Goal: Transaction & Acquisition: Purchase product/service

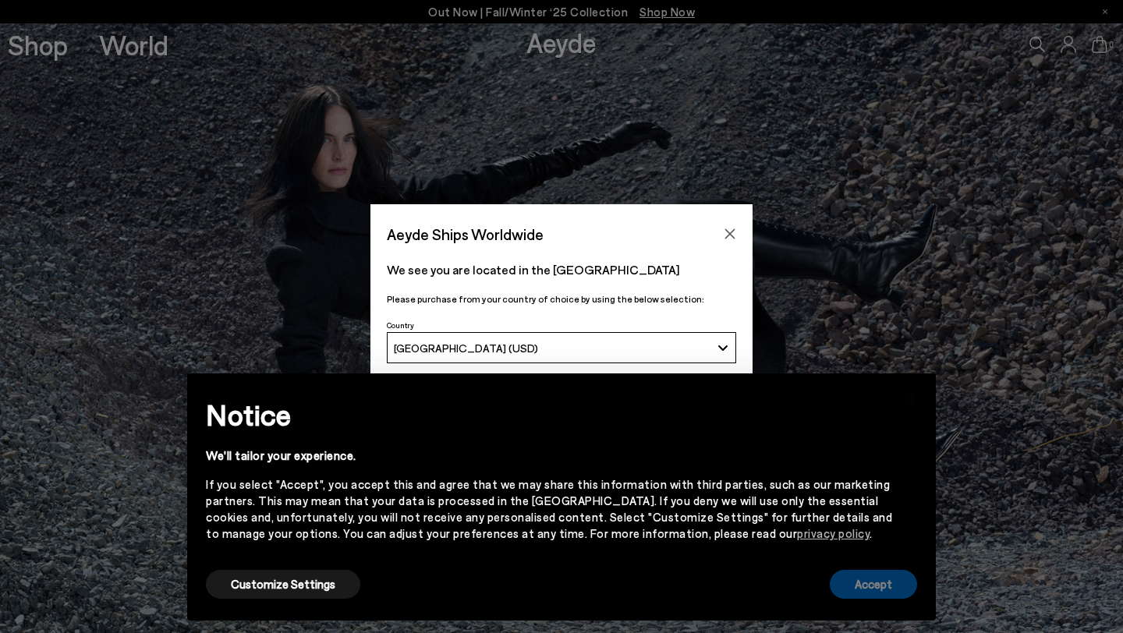
click at [889, 589] on button "Accept" at bounding box center [873, 584] width 87 height 29
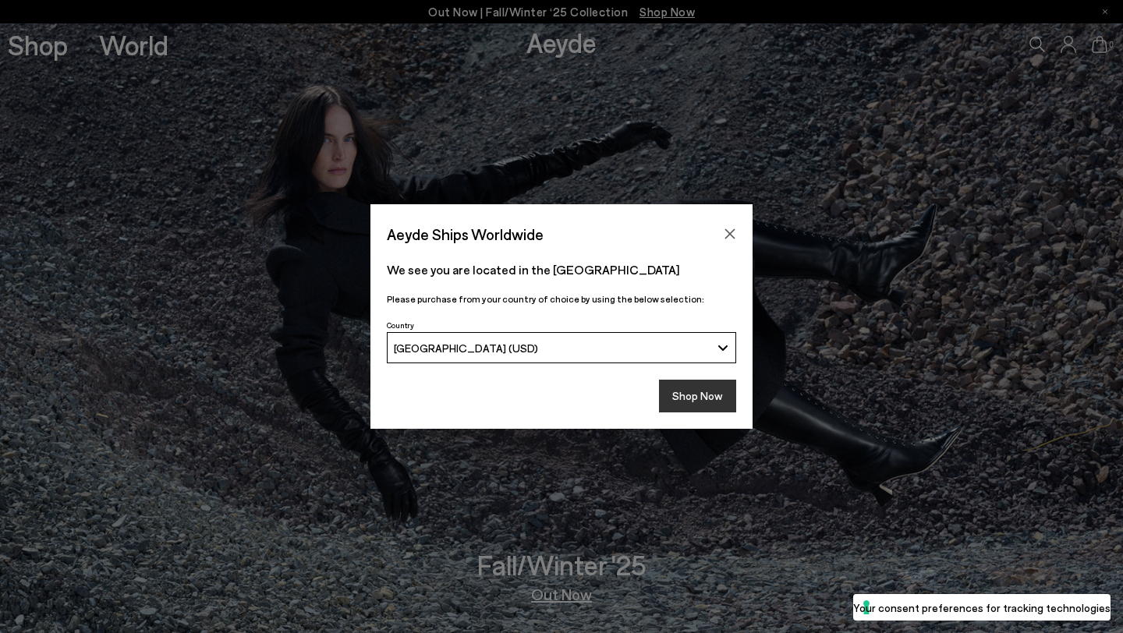
click at [699, 403] on button "Shop Now" at bounding box center [697, 396] width 77 height 33
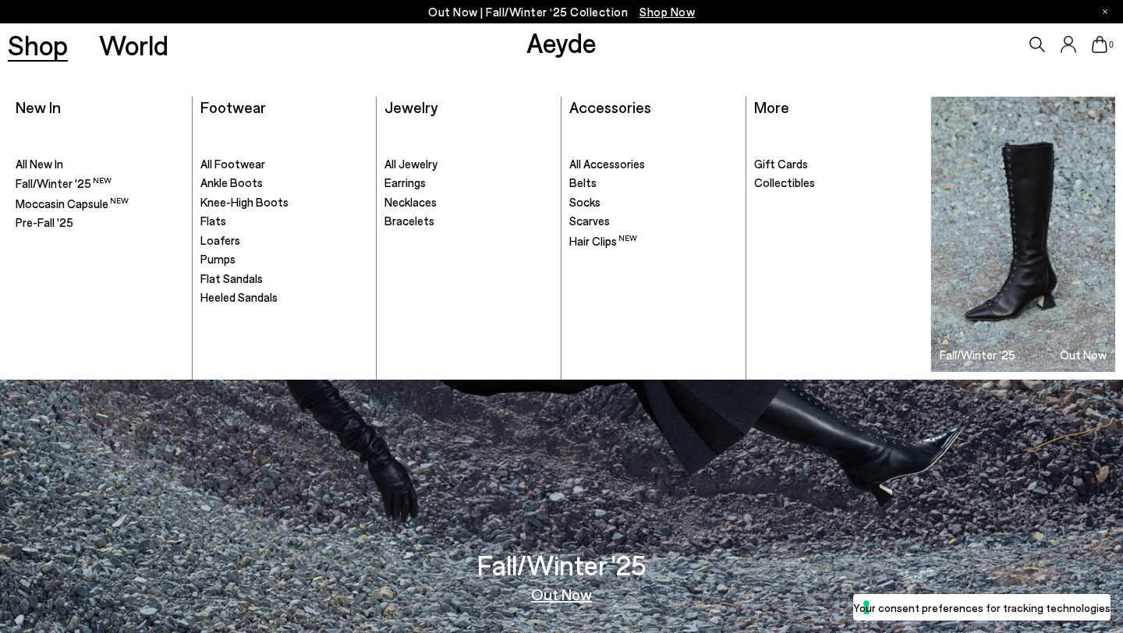
click at [41, 52] on link "Shop" at bounding box center [38, 44] width 60 height 27
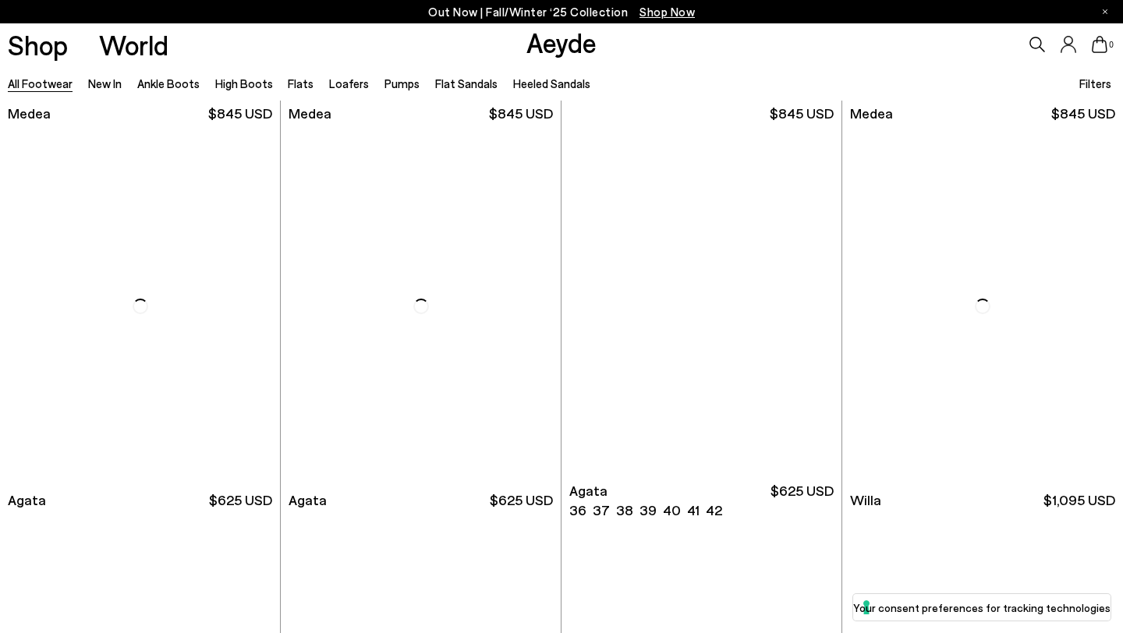
scroll to position [358, 0]
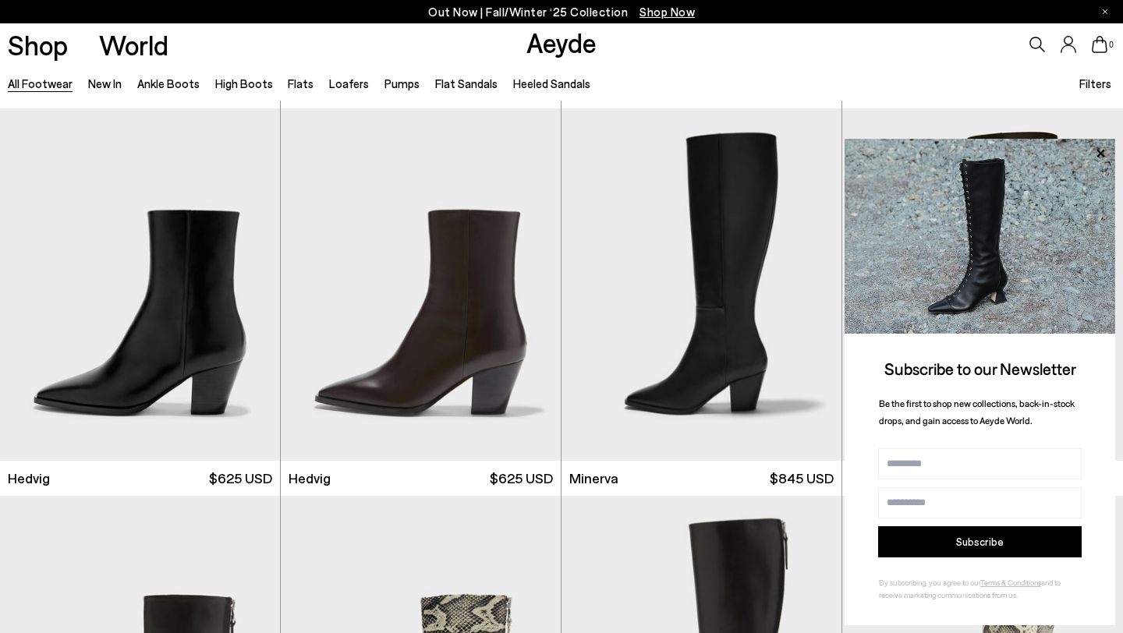
scroll to position [1211, 0]
